Goal: Transaction & Acquisition: Purchase product/service

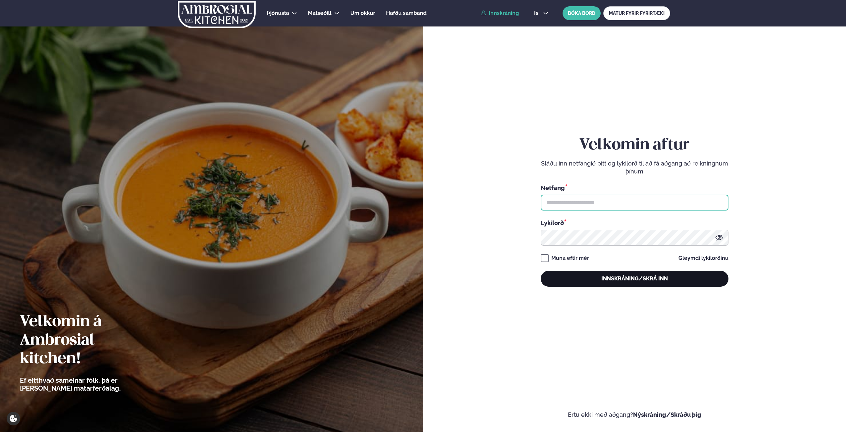
type input "**********"
click at [621, 274] on button "Innskráning/Skrá inn" at bounding box center [635, 279] width 188 height 16
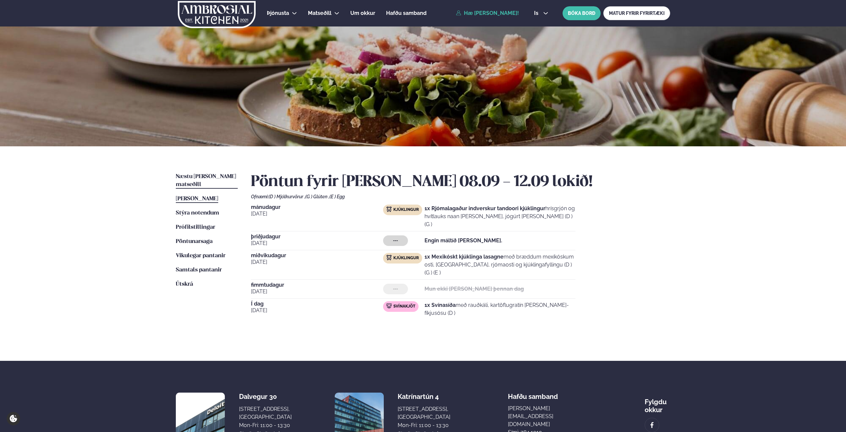
click at [203, 177] on span "Næstu [PERSON_NAME] matseðill" at bounding box center [206, 181] width 60 height 14
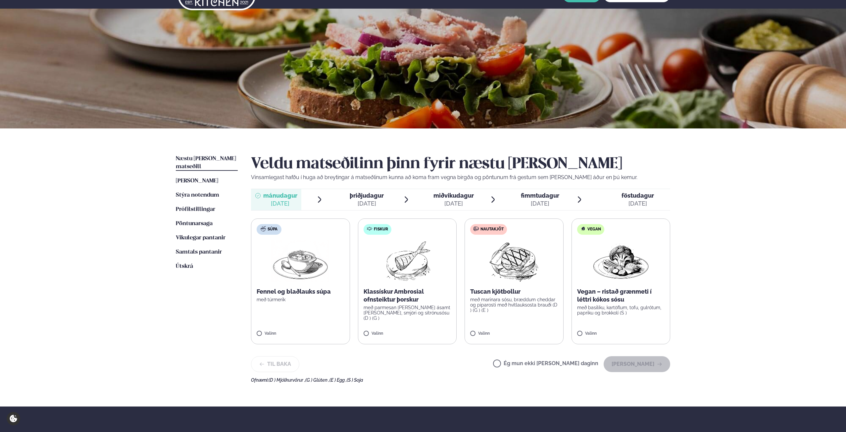
scroll to position [33, 0]
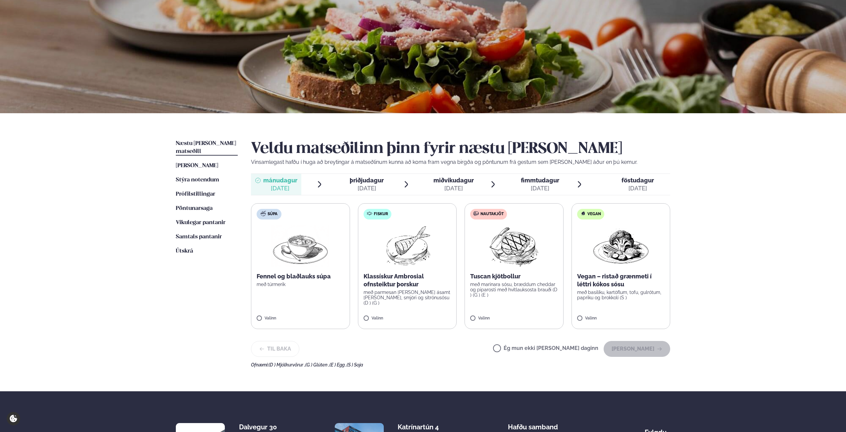
click at [378, 182] on span "þriðjudagur" at bounding box center [367, 180] width 34 height 7
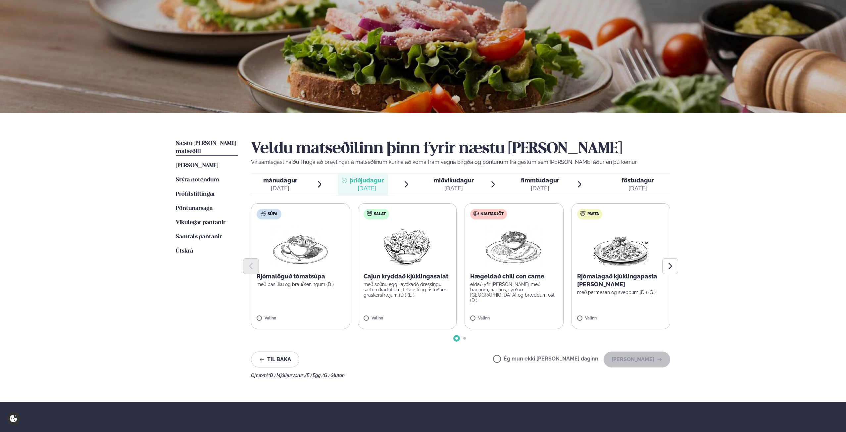
click at [520, 286] on p "eldað yfir [PERSON_NAME] með baunum, nachos, sýrðum [GEOGRAPHIC_DATA] og bræddu…" at bounding box center [514, 292] width 88 height 21
click at [656, 358] on button "[PERSON_NAME]" at bounding box center [636, 360] width 67 height 16
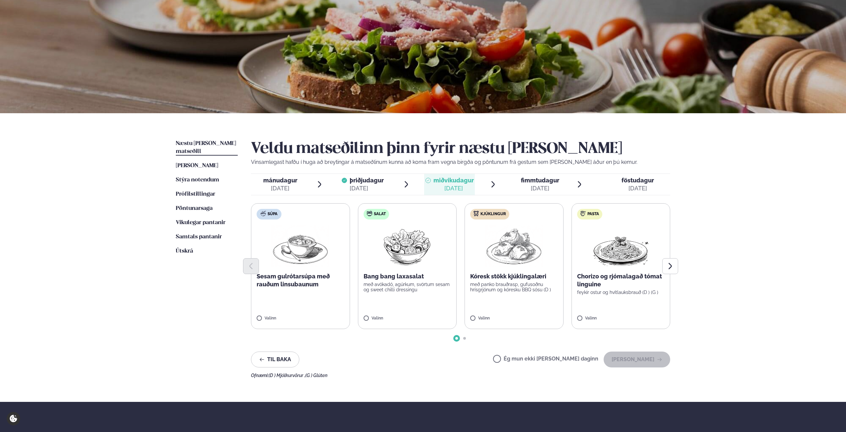
click at [511, 312] on label "Kjúklingur Kóresk stökk kjúklingalæri með panko brauðrasp, gufusoðnu hrísgrjónu…" at bounding box center [513, 266] width 99 height 126
click at [633, 368] on div "Veldu matseðilinn þinn fyrir næstu [PERSON_NAME] Vinsamlegast hafðu í huga að b…" at bounding box center [460, 259] width 419 height 238
click at [640, 362] on button "[PERSON_NAME]" at bounding box center [636, 360] width 67 height 16
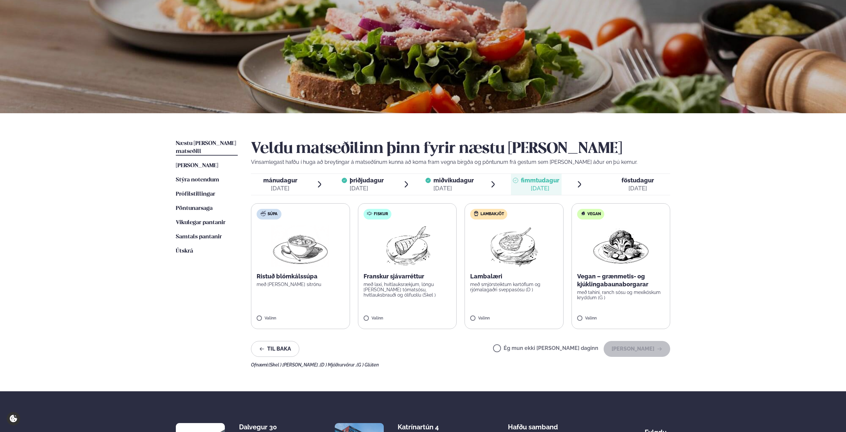
click at [506, 319] on div "Valinn" at bounding box center [514, 319] width 88 height 6
click at [650, 348] on button "[PERSON_NAME]" at bounding box center [636, 349] width 67 height 16
